Goal: Information Seeking & Learning: Learn about a topic

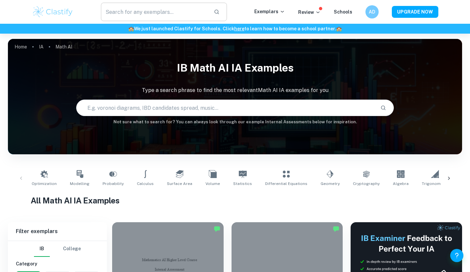
click at [168, 8] on input "text" at bounding box center [155, 12] width 108 height 18
type input "logo"
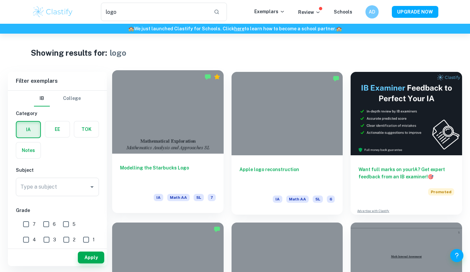
click at [194, 130] on div at bounding box center [167, 111] width 111 height 83
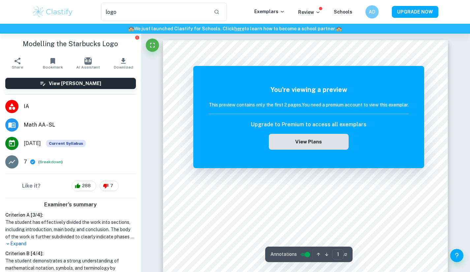
click at [292, 145] on button "View Plans" at bounding box center [309, 142] width 80 height 16
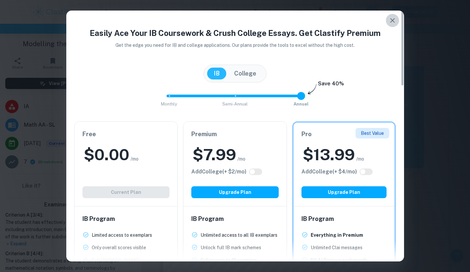
click at [387, 20] on button "button" at bounding box center [392, 20] width 13 height 13
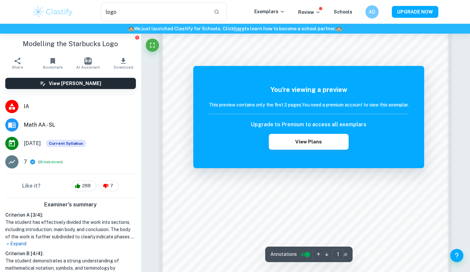
scroll to position [623, 0]
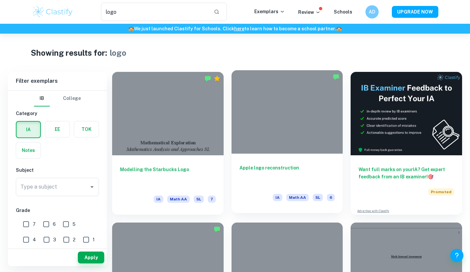
click at [321, 111] on div at bounding box center [287, 111] width 111 height 83
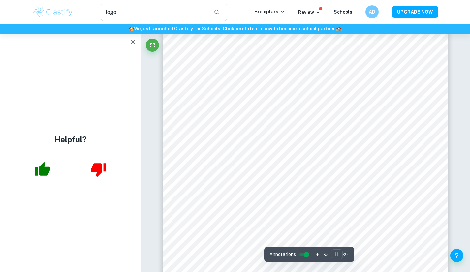
scroll to position [4313, 0]
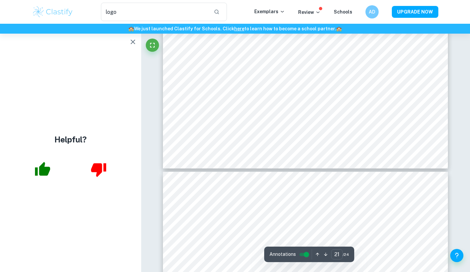
type input "22"
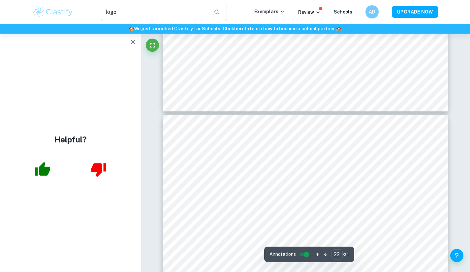
click at [128, 45] on button "button" at bounding box center [132, 41] width 13 height 13
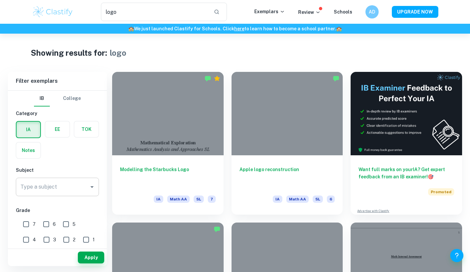
click at [41, 182] on input "Type a subject" at bounding box center [52, 187] width 67 height 13
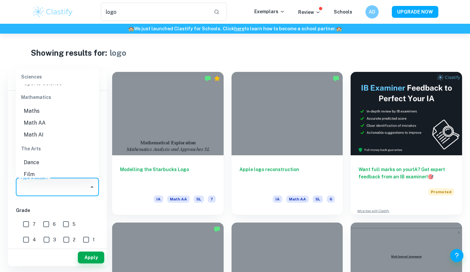
scroll to position [912, 0]
click at [48, 145] on li "Math AI" at bounding box center [57, 143] width 83 height 12
type input "Math AI"
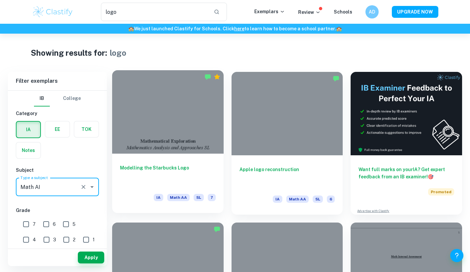
click at [118, 183] on div "Modelling the Starbucks Logo IA Math AA SL 7" at bounding box center [167, 183] width 111 height 59
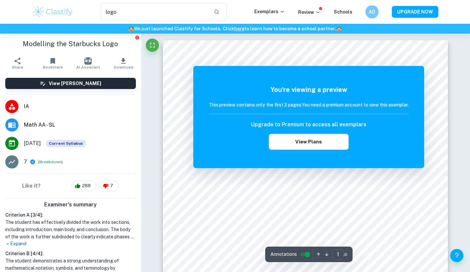
click at [62, 129] on span "Math AA - SL" at bounding box center [80, 125] width 112 height 8
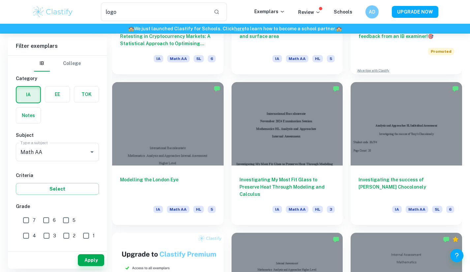
scroll to position [272, 0]
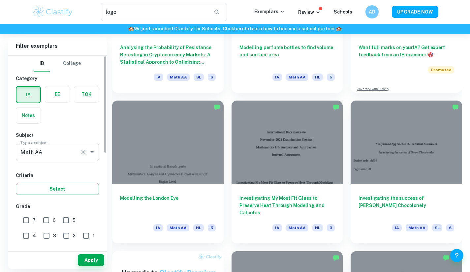
click at [78, 153] on div "Math AA Type a subject" at bounding box center [57, 152] width 83 height 18
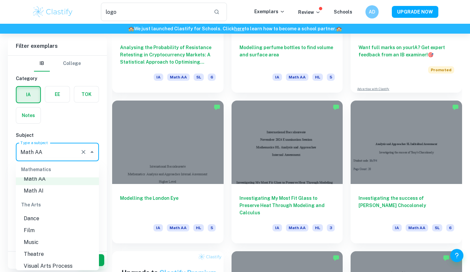
scroll to position [904, 0]
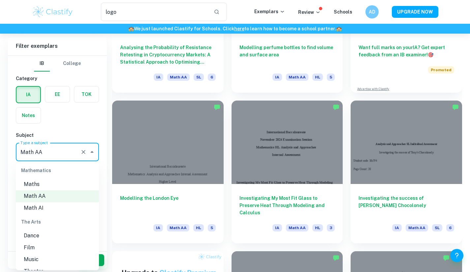
click at [47, 207] on li "Math AI" at bounding box center [57, 209] width 83 height 12
type input "Math AI"
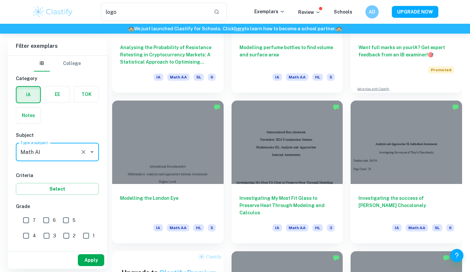
click at [91, 257] on button "Apply" at bounding box center [91, 260] width 26 height 12
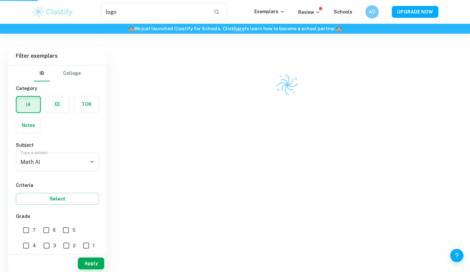
scroll to position [172, 0]
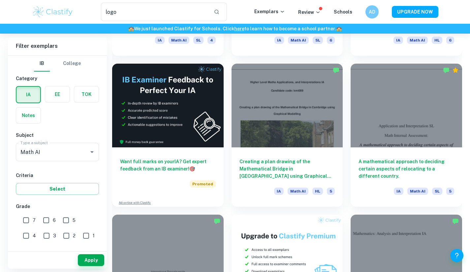
scroll to position [1058, 0]
